Goal: Information Seeking & Learning: Learn about a topic

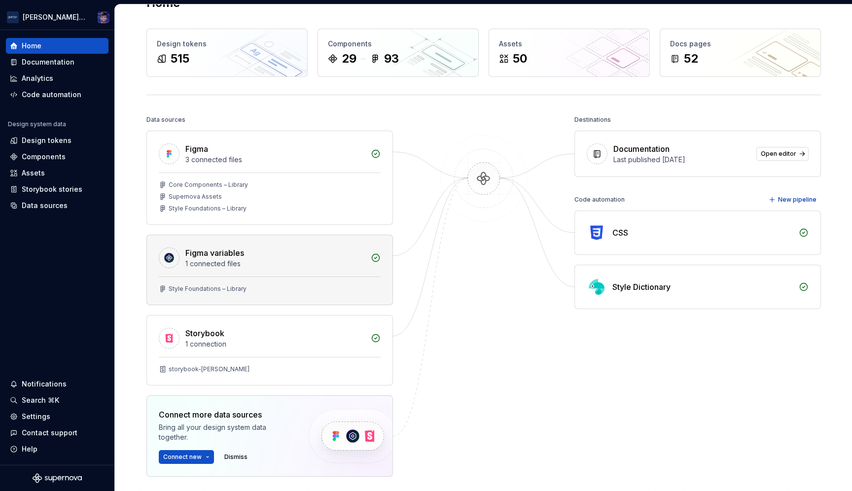
scroll to position [105, 0]
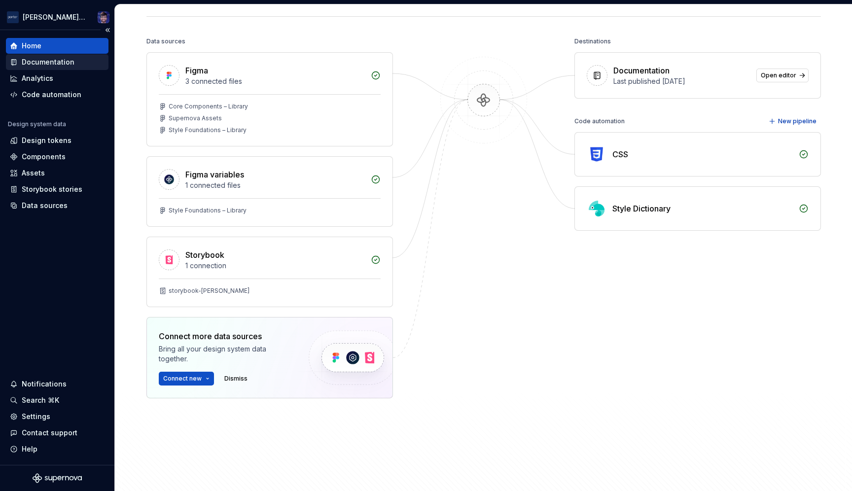
click at [55, 61] on div "Documentation" at bounding box center [48, 62] width 53 height 10
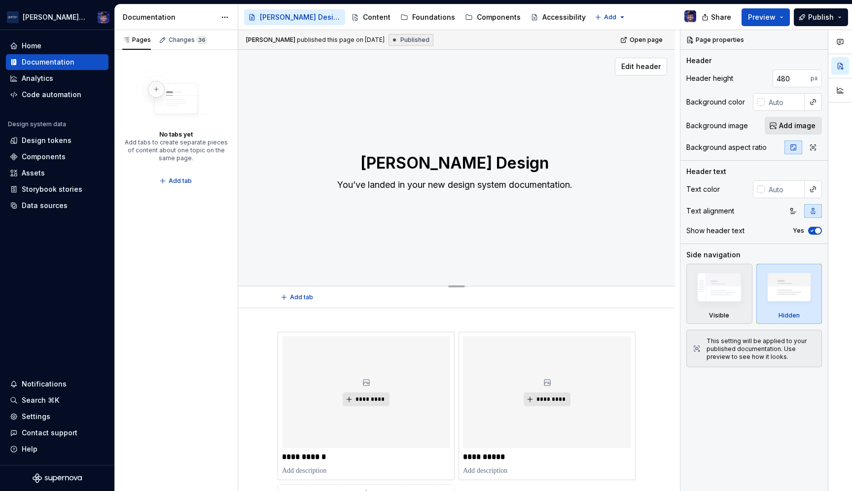
scroll to position [204, 0]
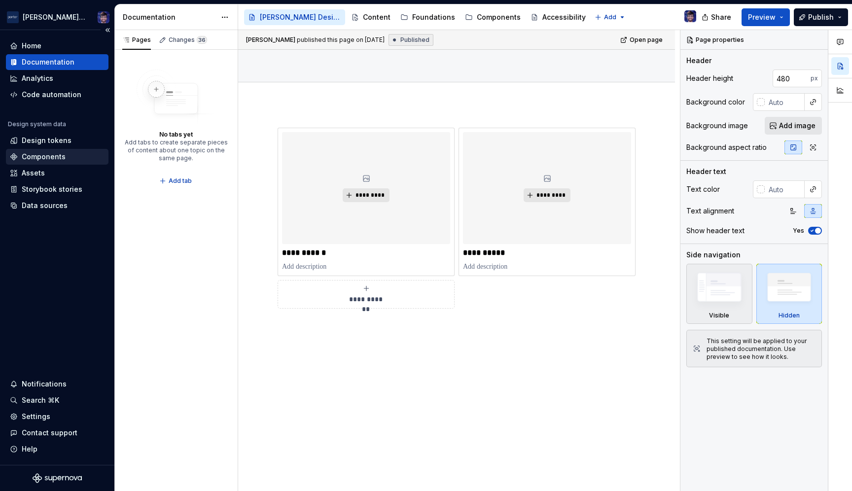
click at [55, 158] on div "Components" at bounding box center [44, 157] width 44 height 10
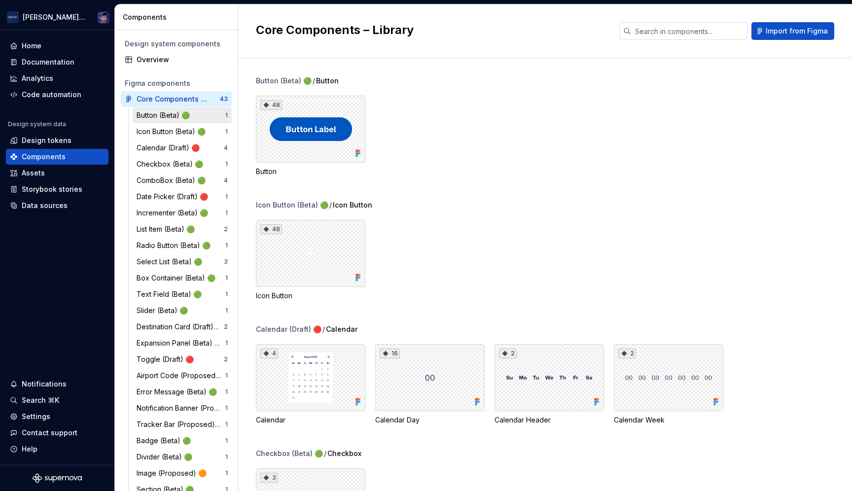
click at [163, 118] on div "Button (Beta) 🟢" at bounding box center [165, 115] width 57 height 10
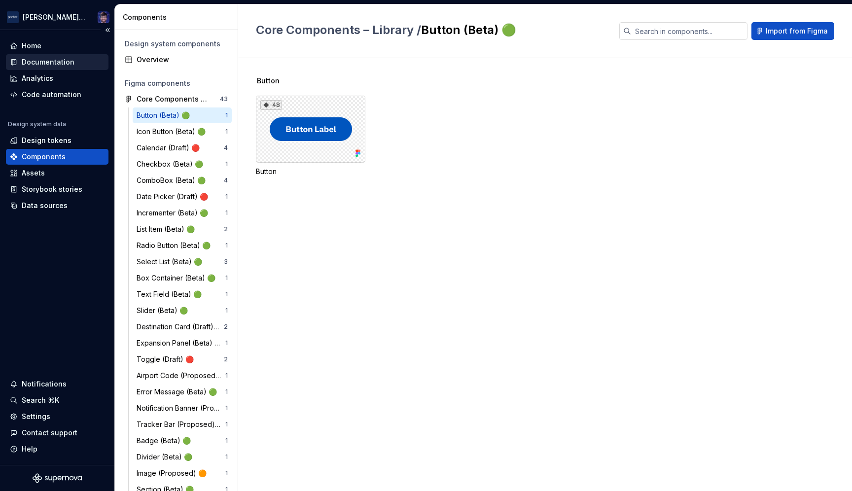
click at [69, 63] on div "Documentation" at bounding box center [48, 62] width 53 height 10
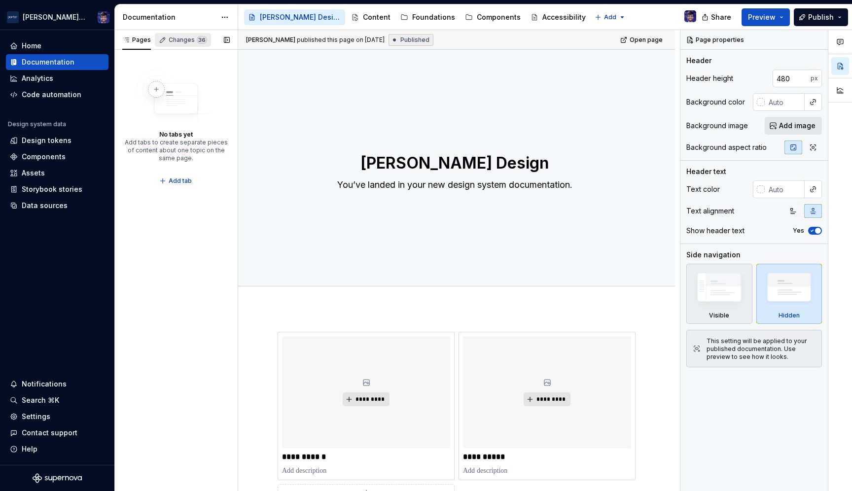
click at [173, 41] on div "Changes 36" at bounding box center [188, 40] width 38 height 8
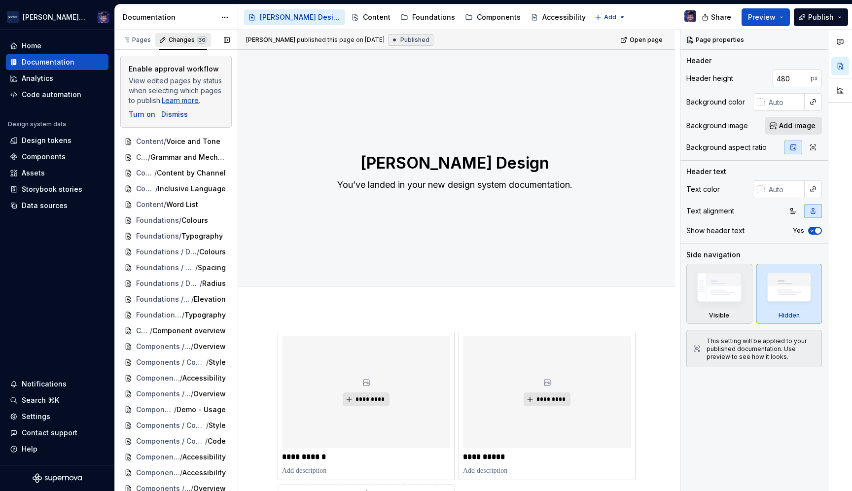
click at [171, 43] on div "Changes 36" at bounding box center [188, 40] width 38 height 8
click at [138, 36] on div "Pages" at bounding box center [136, 40] width 29 height 8
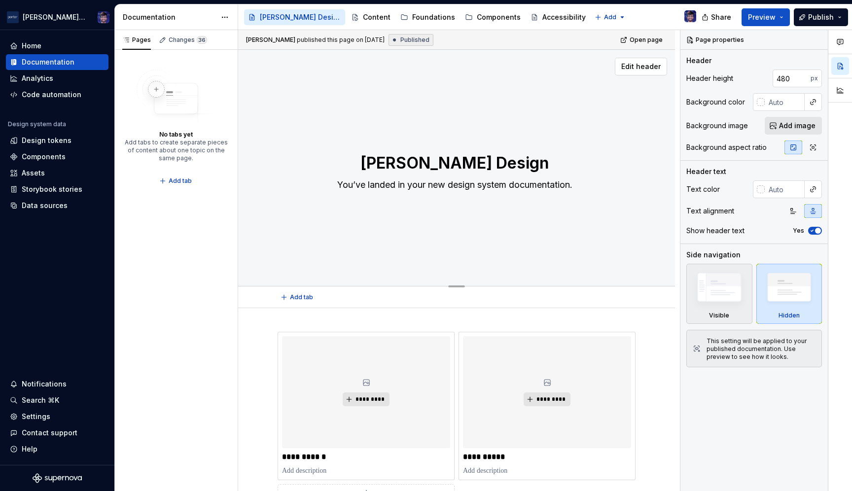
scroll to position [2, 0]
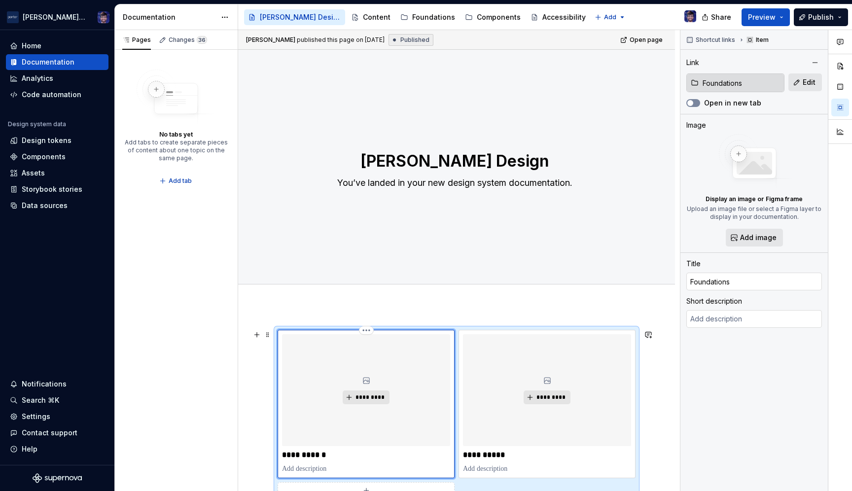
click at [368, 368] on div "*********" at bounding box center [366, 390] width 168 height 112
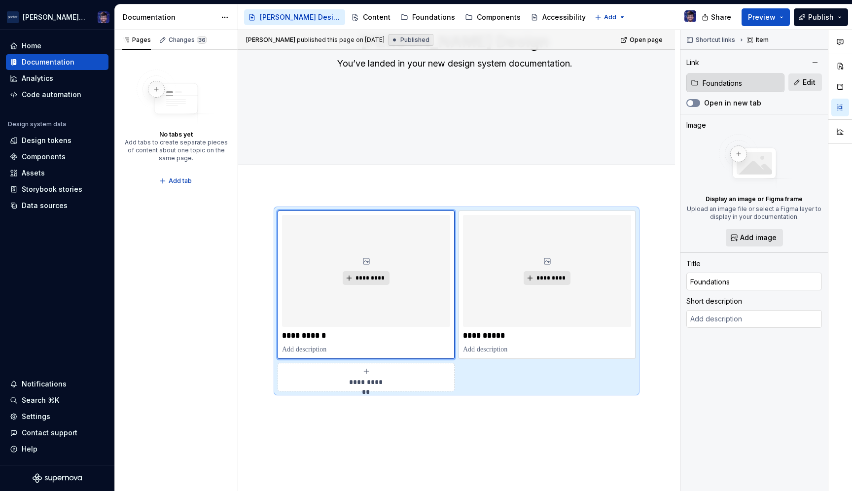
scroll to position [0, 0]
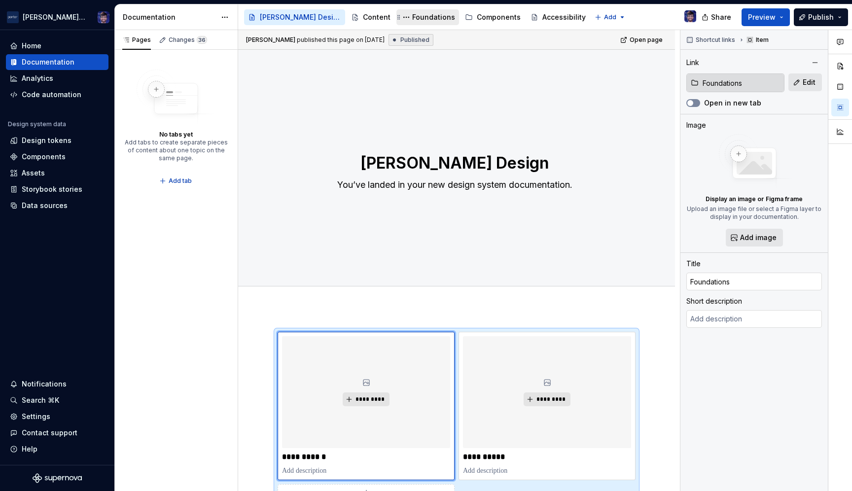
click at [412, 15] on div "Foundations" at bounding box center [433, 17] width 43 height 10
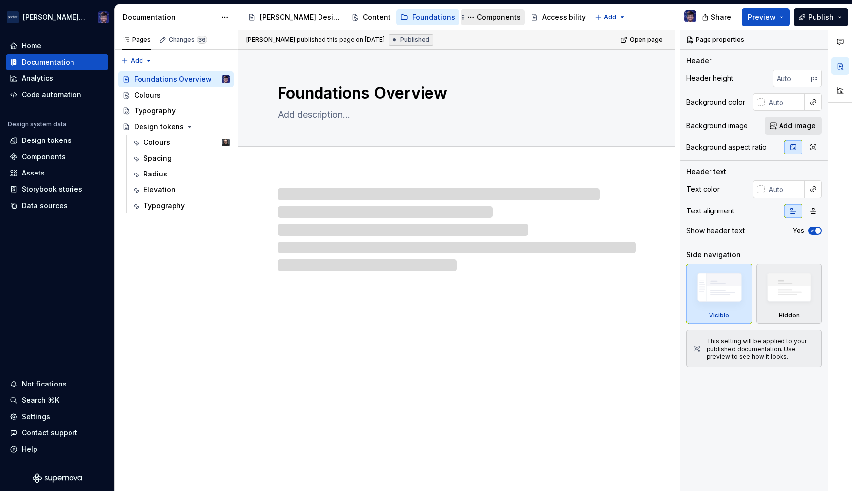
click at [477, 18] on div "Components" at bounding box center [499, 17] width 44 height 10
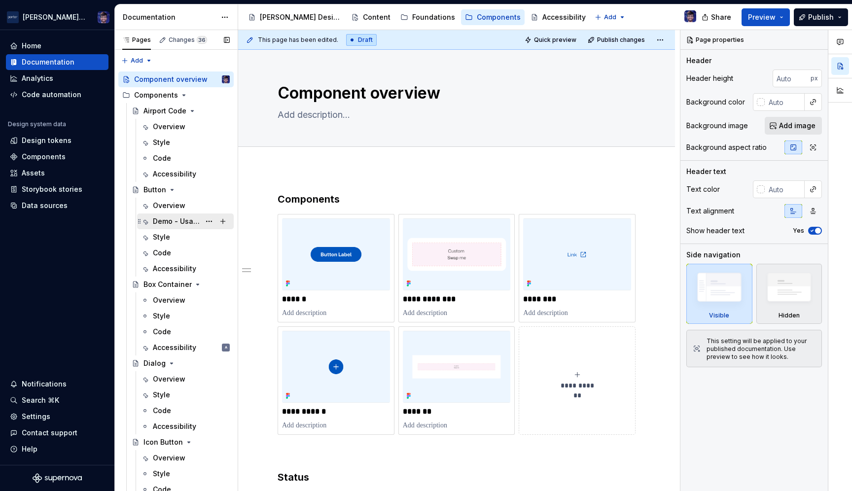
click at [166, 219] on div "Demo - Usage" at bounding box center [176, 221] width 47 height 10
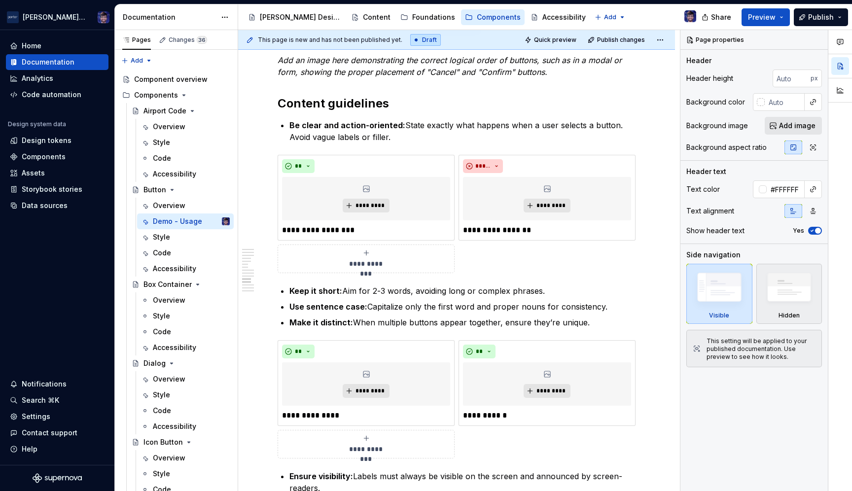
scroll to position [2403, 0]
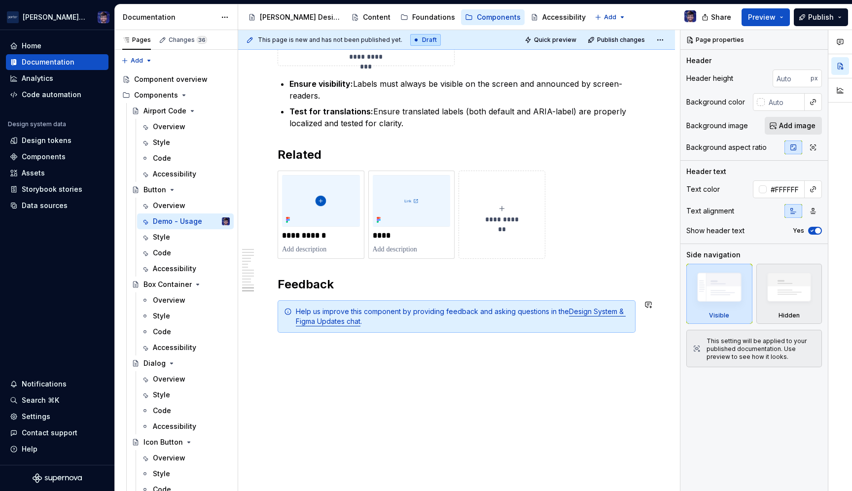
type textarea "*"
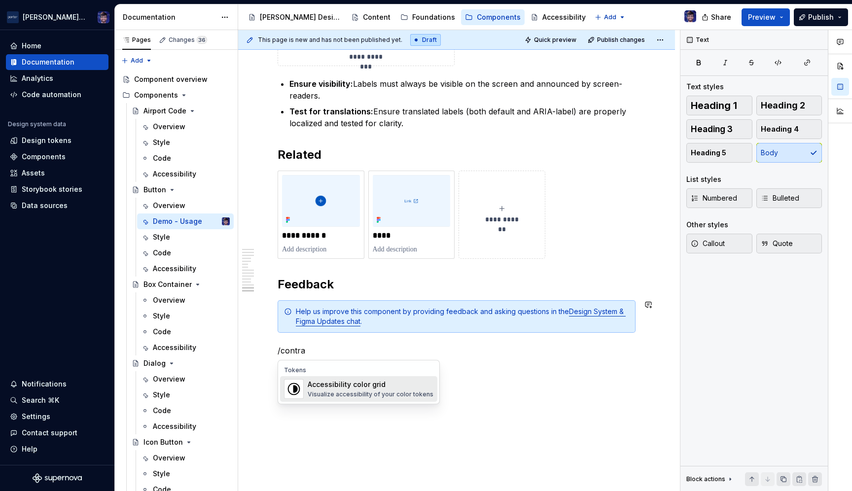
click at [342, 403] on div "Tokens Accessibility color grid Visualize accessibility of your color tokens" at bounding box center [358, 381] width 161 height 43
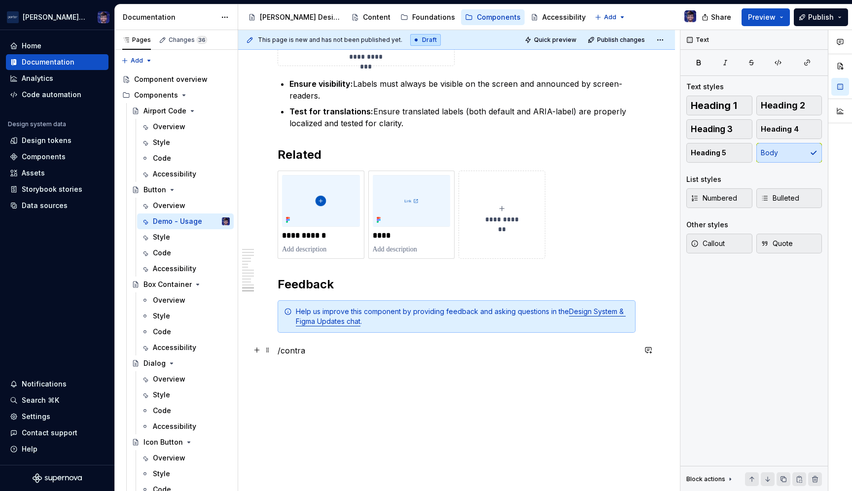
click at [318, 351] on p "/contra" at bounding box center [456, 350] width 358 height 12
click at [315, 352] on p "/contrast" at bounding box center [456, 350] width 358 height 12
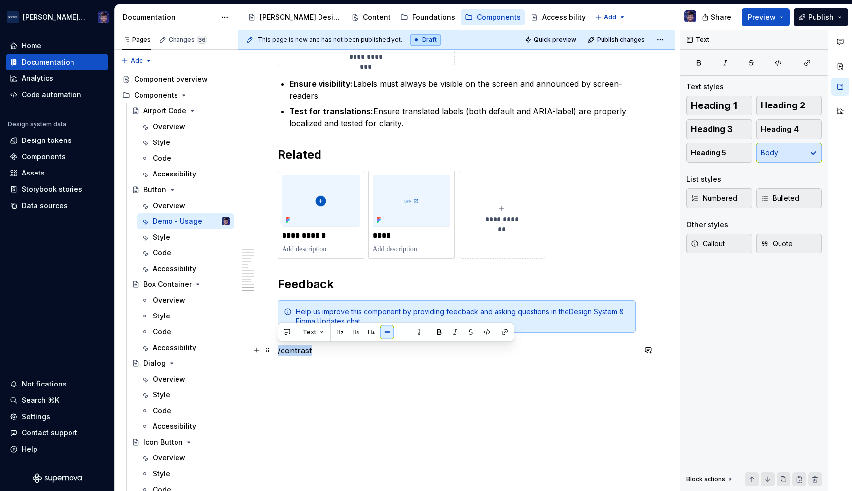
click at [315, 352] on p "/contrast" at bounding box center [456, 350] width 358 height 12
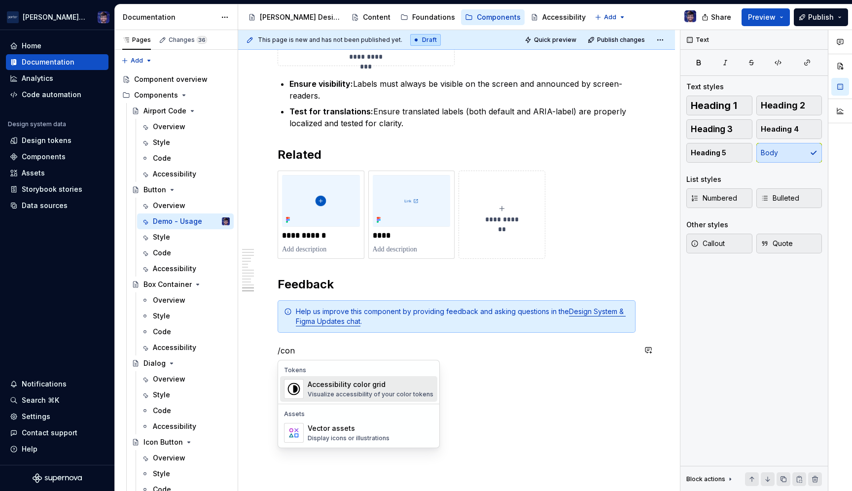
click at [327, 388] on div "Accessibility color grid" at bounding box center [371, 384] width 126 height 10
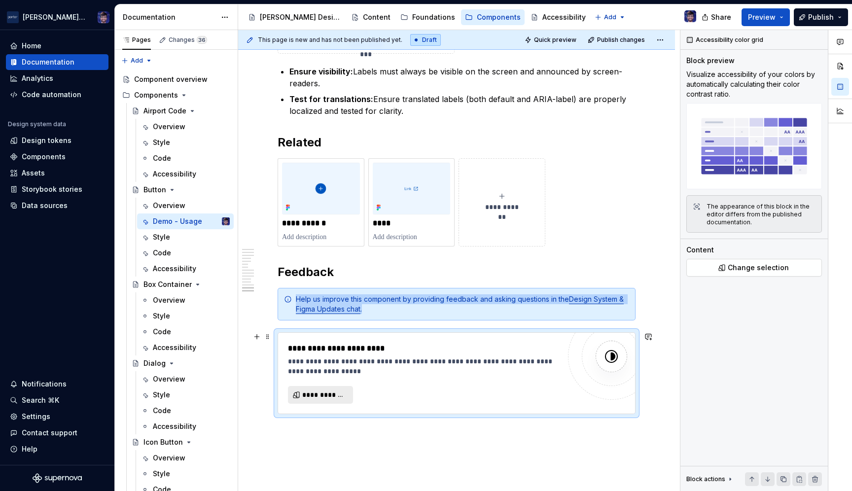
scroll to position [2466, 0]
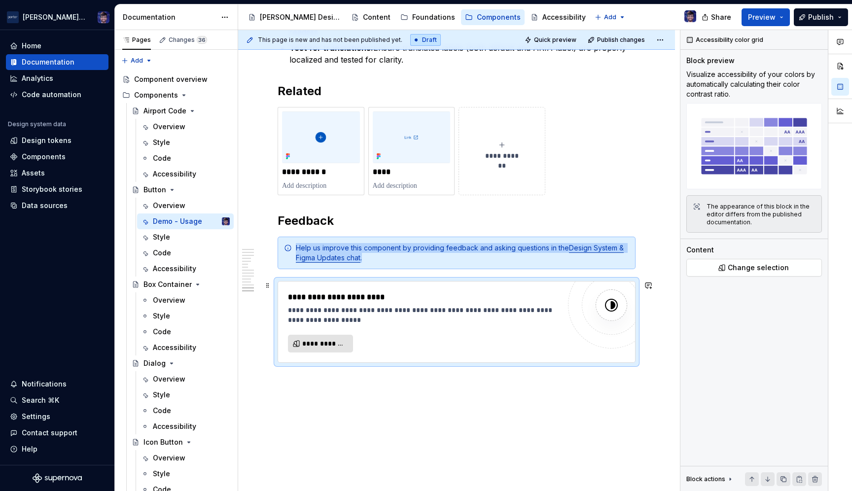
click at [319, 346] on span "**********" at bounding box center [324, 344] width 44 height 10
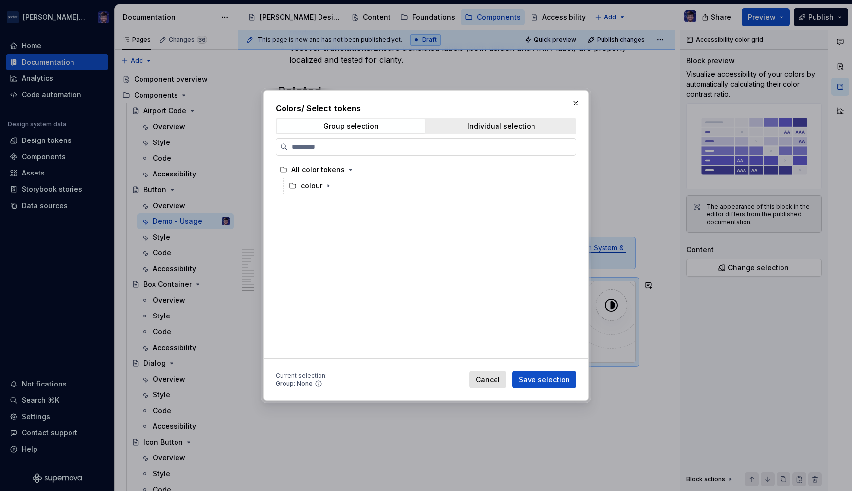
click at [496, 373] on button "Cancel" at bounding box center [487, 380] width 37 height 18
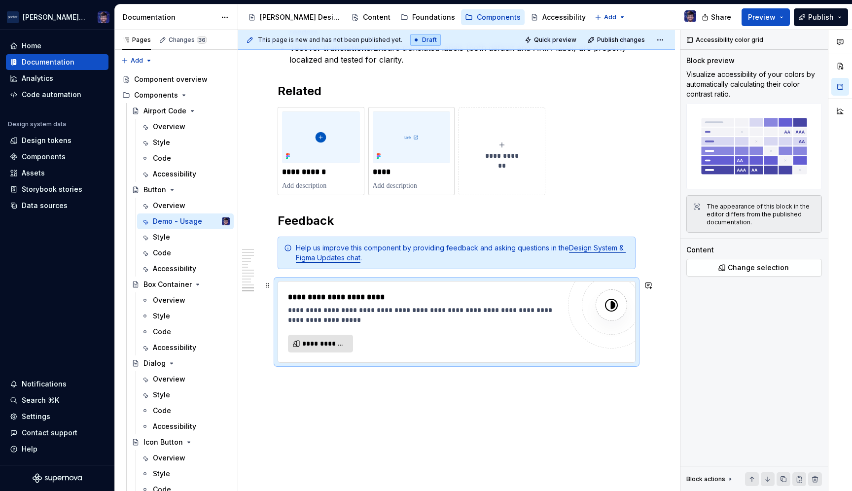
click at [325, 344] on span "**********" at bounding box center [324, 344] width 44 height 10
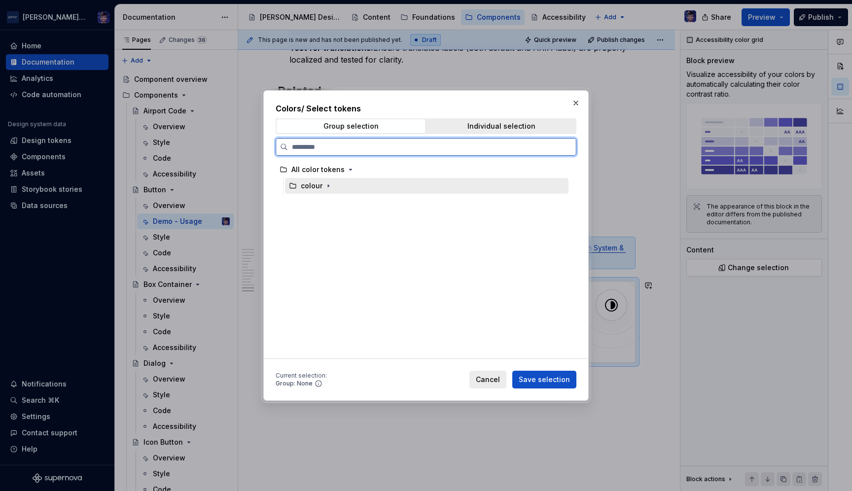
click at [321, 189] on div "colour" at bounding box center [312, 186] width 22 height 10
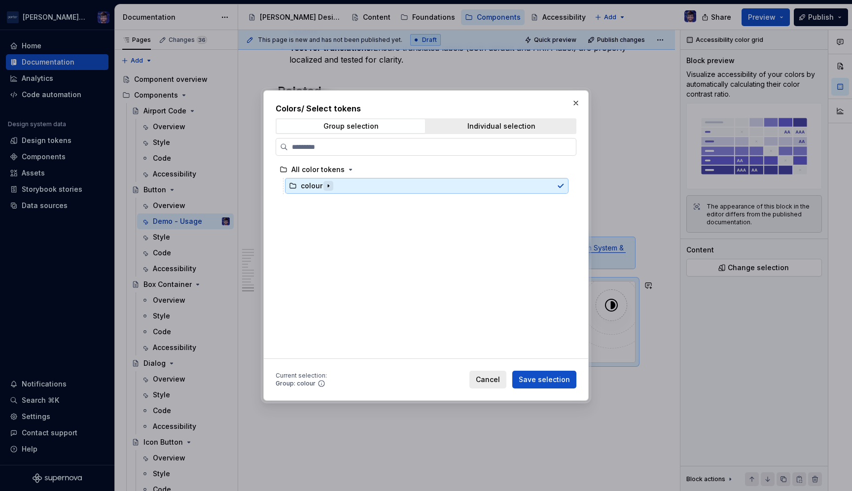
click at [329, 188] on icon "button" at bounding box center [328, 186] width 8 height 8
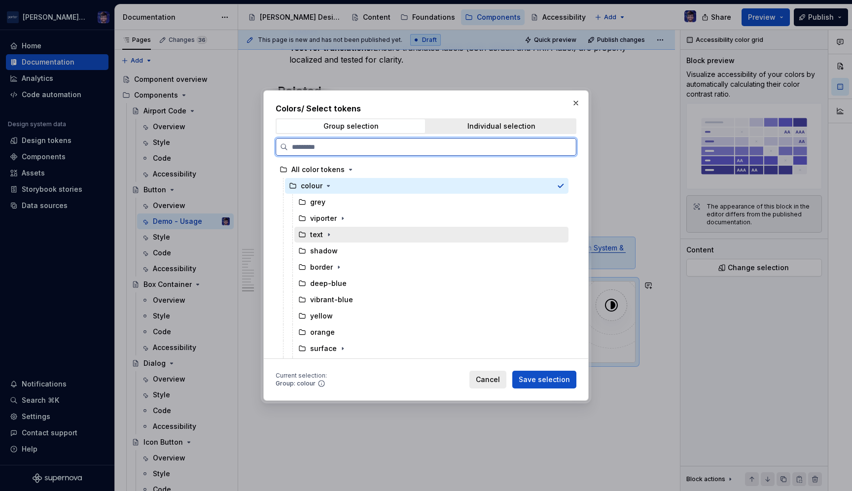
click at [318, 233] on div "text" at bounding box center [316, 235] width 13 height 10
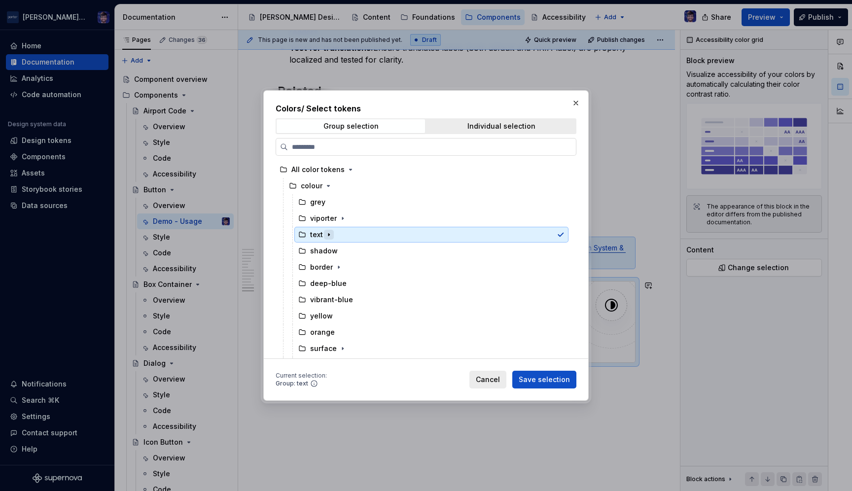
click at [328, 235] on icon "button" at bounding box center [328, 235] width 1 height 2
click at [546, 374] on button "Save selection" at bounding box center [544, 380] width 64 height 18
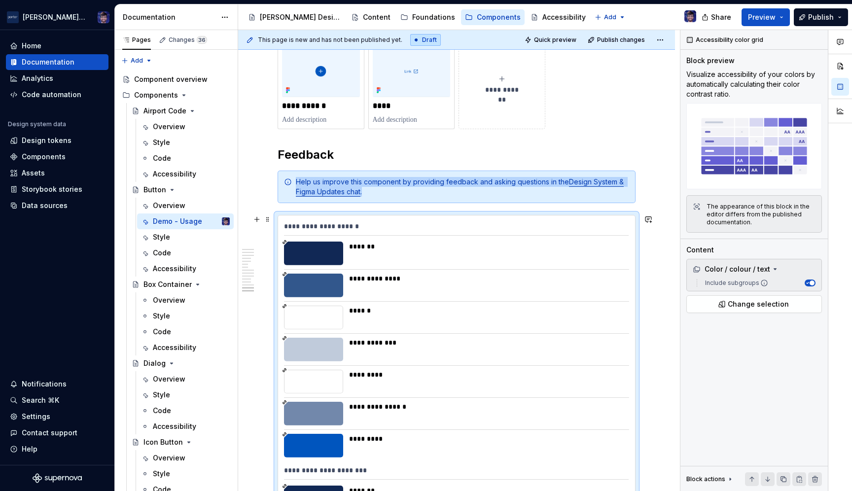
scroll to position [2469, 0]
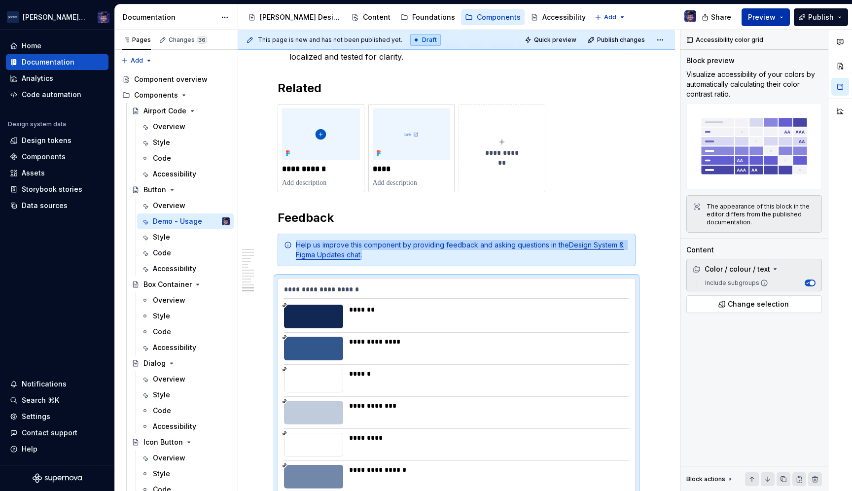
click at [762, 21] on span "Preview" at bounding box center [762, 17] width 28 height 10
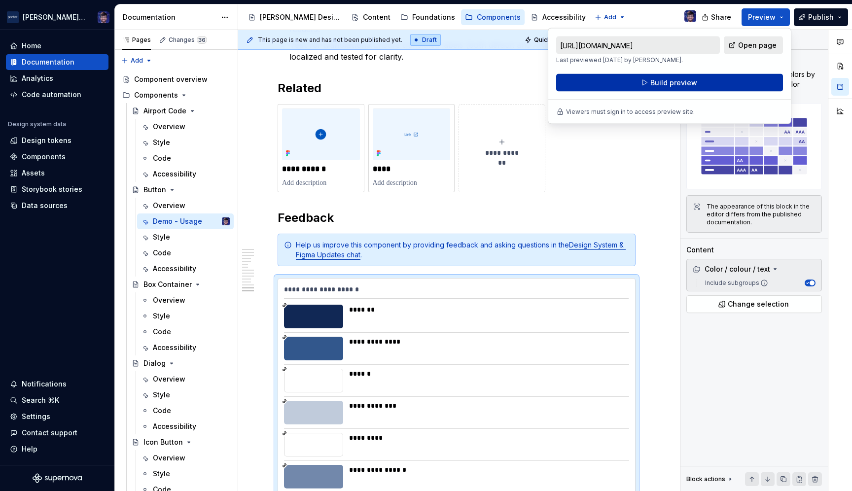
click at [692, 81] on span "Build preview" at bounding box center [673, 83] width 47 height 10
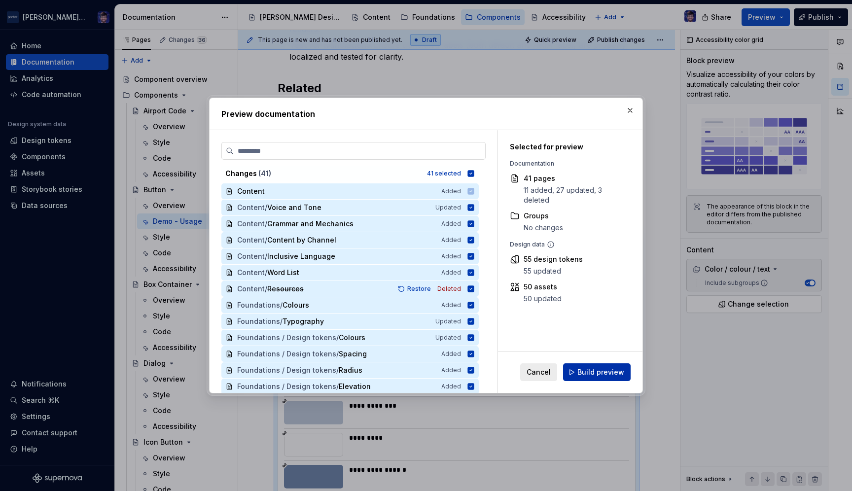
click at [584, 371] on span "Build preview" at bounding box center [600, 372] width 47 height 10
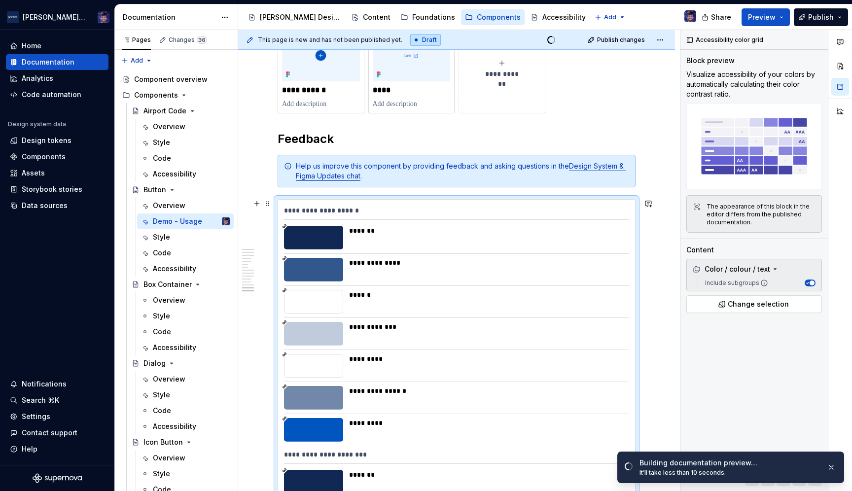
scroll to position [2570, 0]
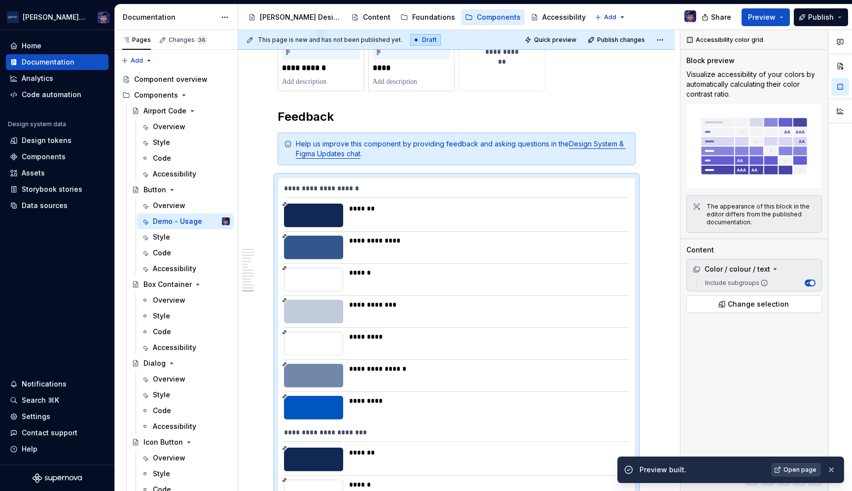
click at [785, 473] on span "Open page" at bounding box center [799, 470] width 33 height 8
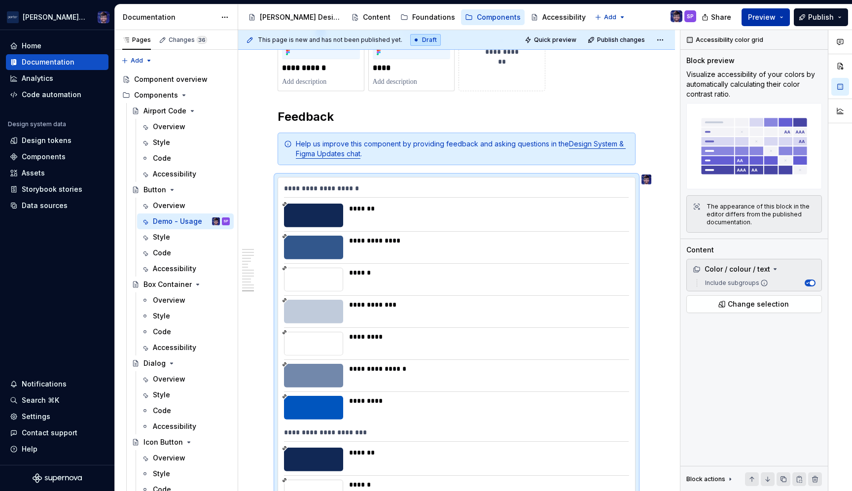
click at [762, 24] on button "Preview" at bounding box center [765, 17] width 48 height 18
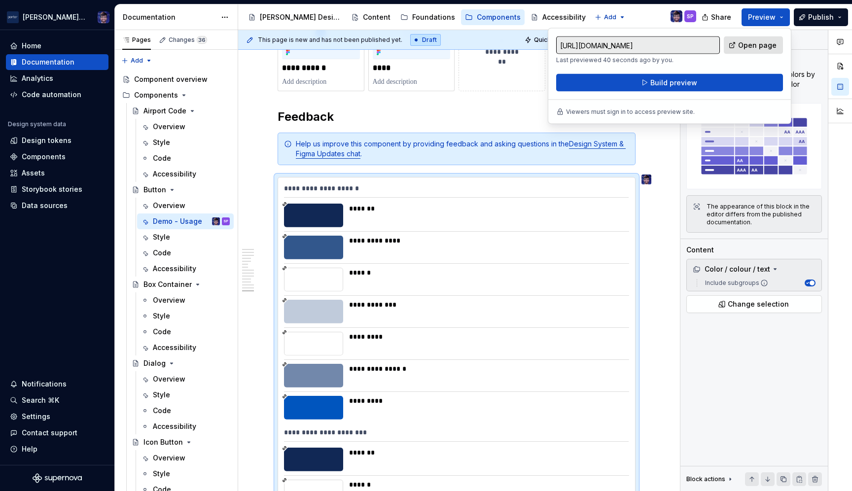
click at [737, 45] on link "Open page" at bounding box center [752, 45] width 59 height 18
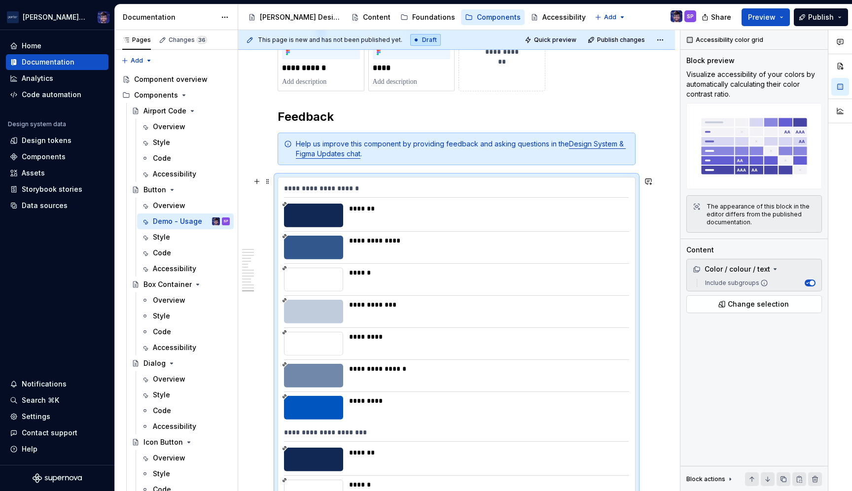
click at [341, 192] on div "**********" at bounding box center [456, 190] width 344 height 14
click at [257, 183] on button "button" at bounding box center [257, 181] width 14 height 14
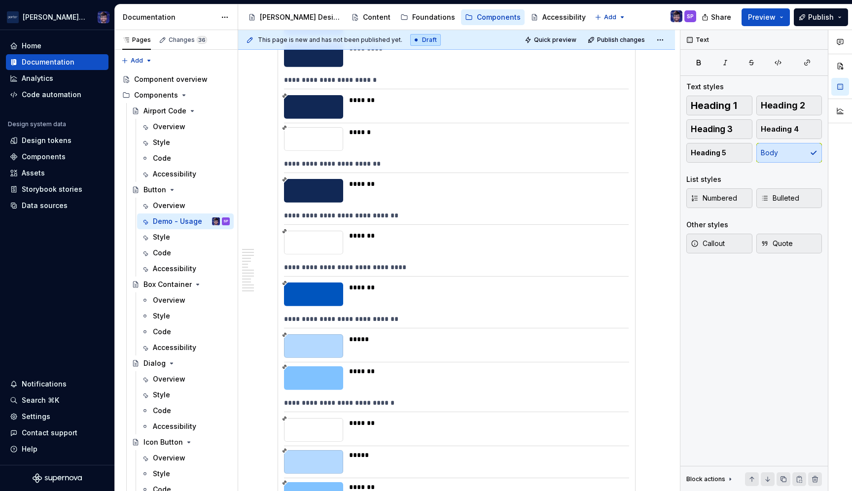
click at [397, 256] on html "[PERSON_NAME] Airlines Home Documentation Analytics Code automation Design syst…" at bounding box center [426, 245] width 852 height 491
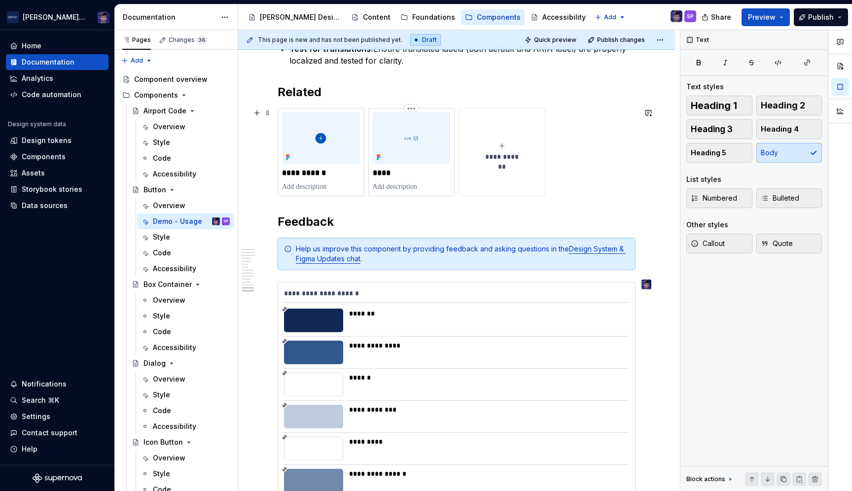
scroll to position [2467, 0]
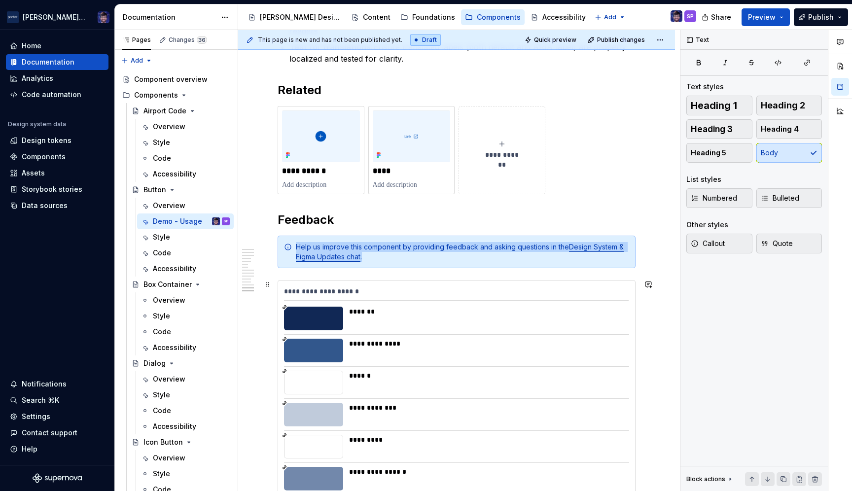
click at [344, 291] on div "**********" at bounding box center [456, 293] width 344 height 14
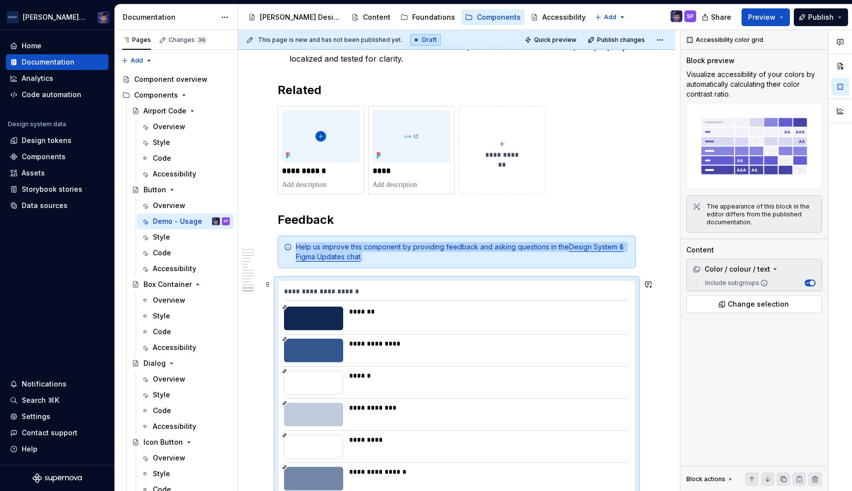
click at [371, 295] on div "**********" at bounding box center [456, 293] width 344 height 14
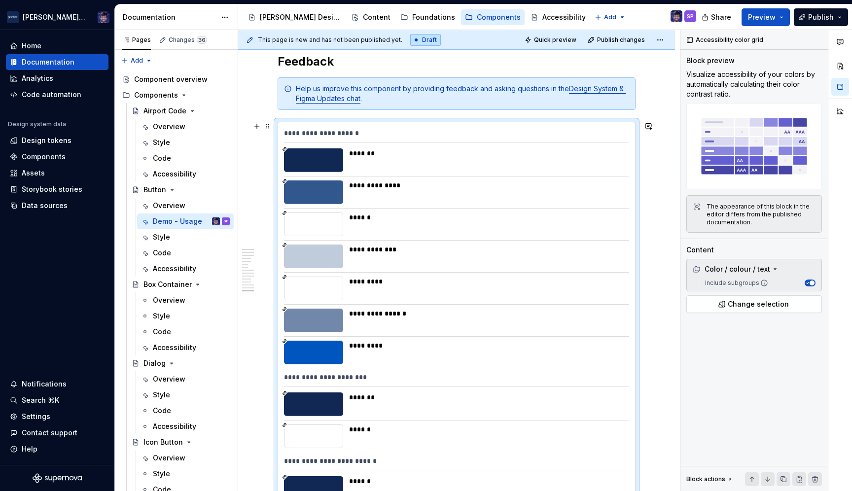
scroll to position [2873, 0]
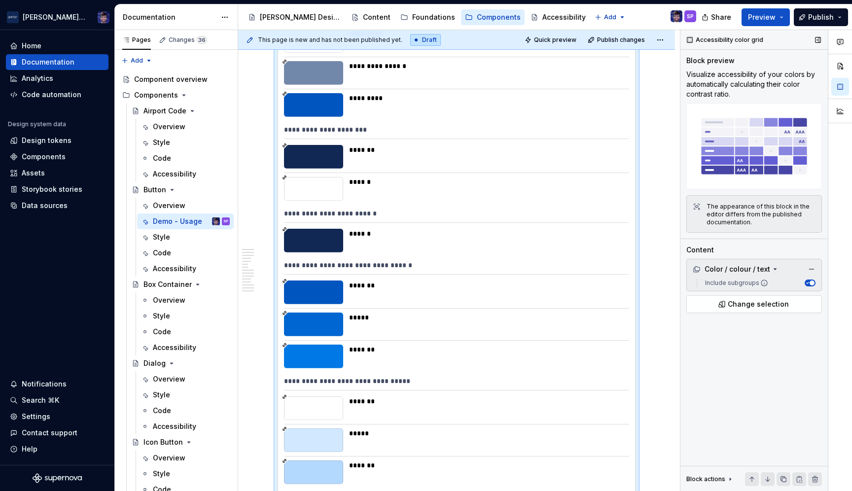
click at [810, 283] on span "button" at bounding box center [811, 282] width 5 height 5
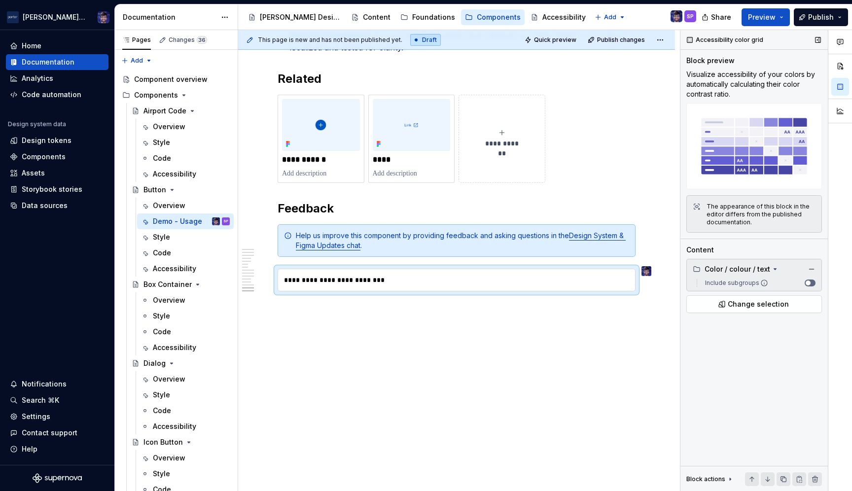
click at [810, 283] on button "Include subgroups" at bounding box center [809, 282] width 11 height 7
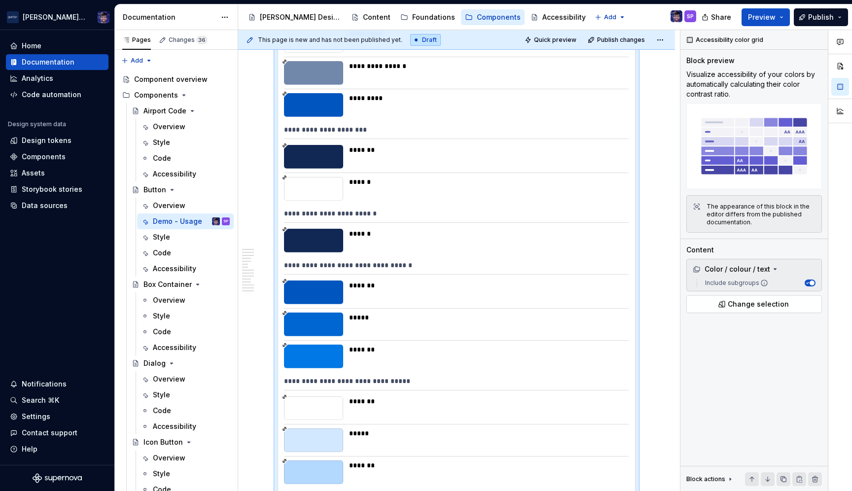
click at [339, 182] on div at bounding box center [313, 189] width 59 height 24
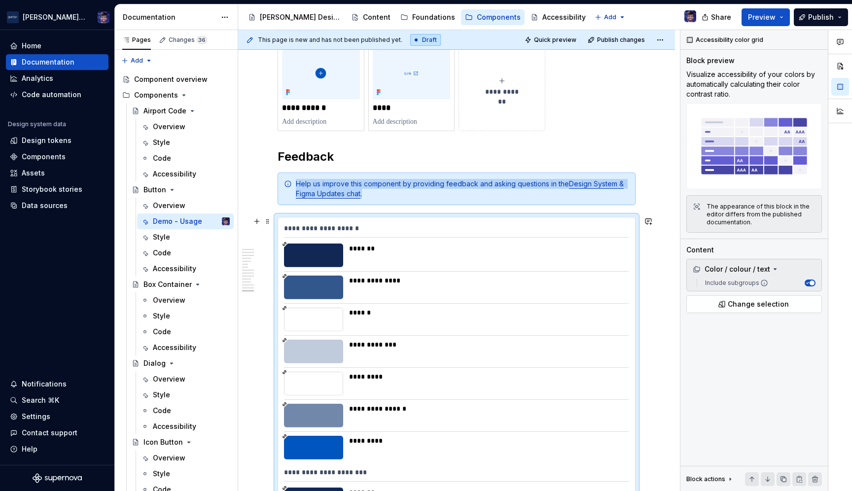
scroll to position [2527, 0]
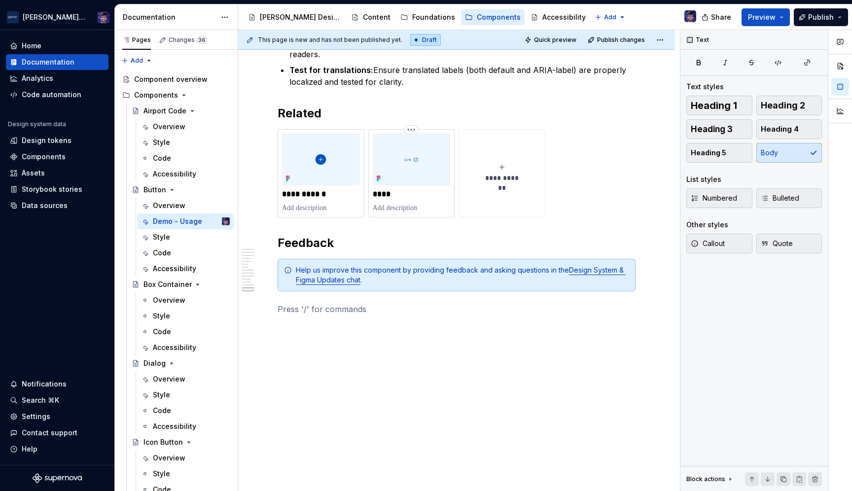
scroll to position [2426, 0]
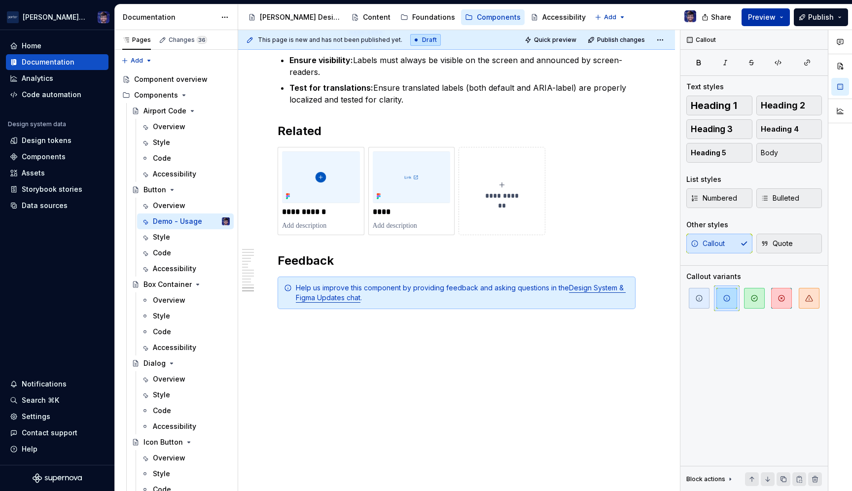
click at [764, 20] on span "Preview" at bounding box center [762, 17] width 28 height 10
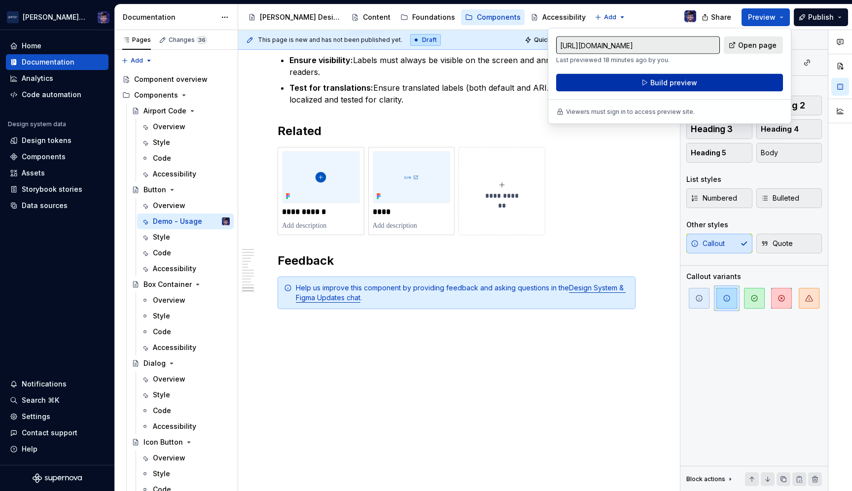
click at [694, 78] on span "Build preview" at bounding box center [673, 83] width 47 height 10
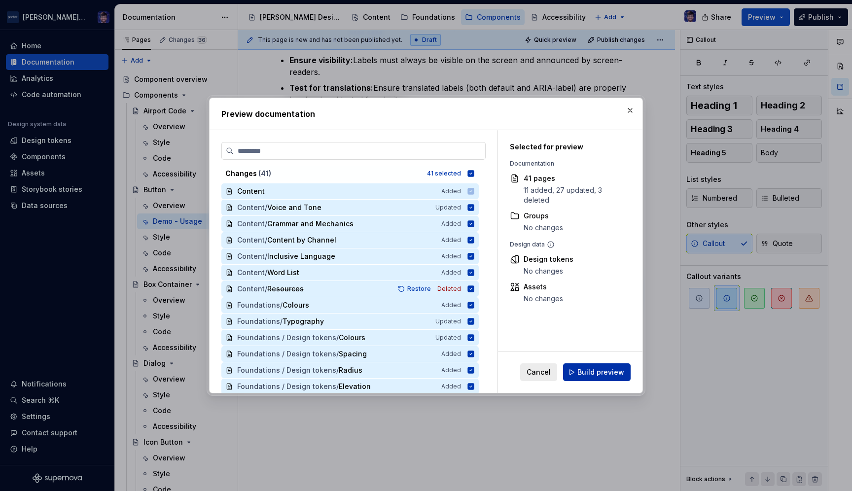
click at [583, 376] on span "Build preview" at bounding box center [600, 372] width 47 height 10
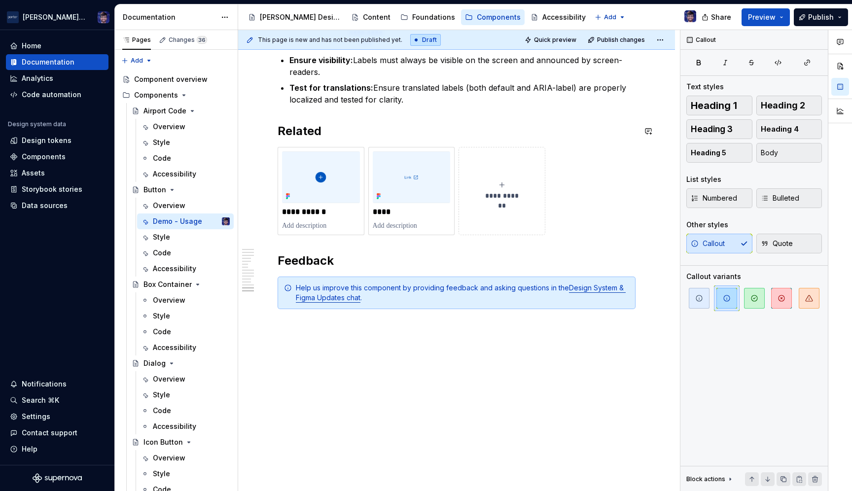
type textarea "*"
